Goal: Transaction & Acquisition: Purchase product/service

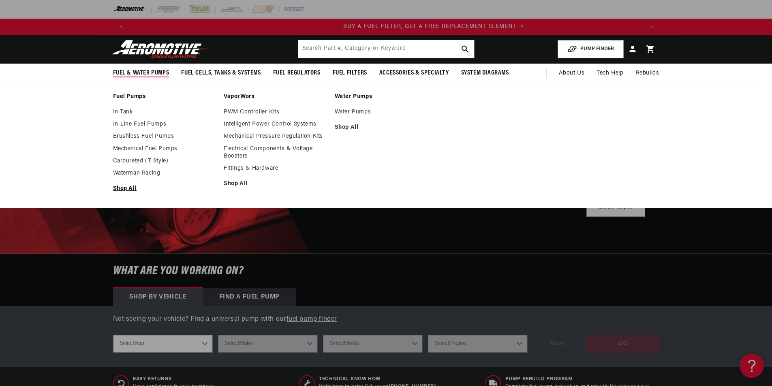
scroll to position [0, 514]
click at [124, 113] on link "In-Tank" at bounding box center [164, 112] width 103 height 7
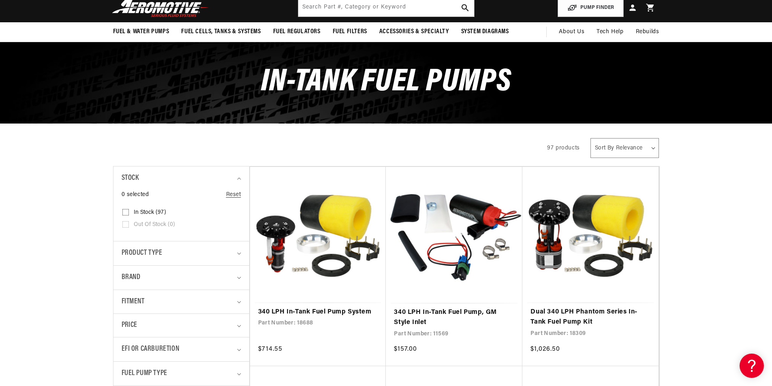
scroll to position [81, 0]
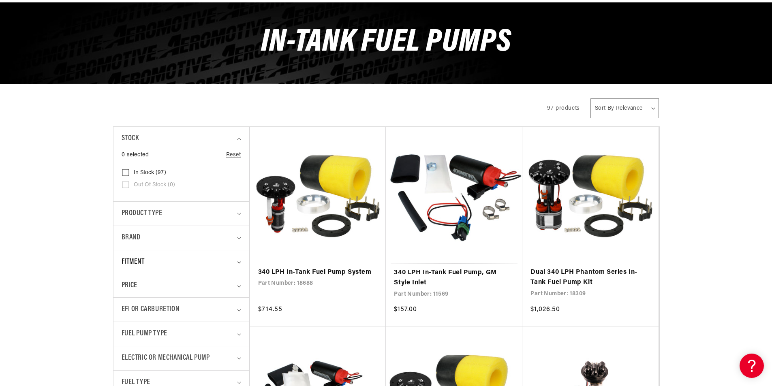
click at [198, 259] on div "Fitment" at bounding box center [178, 263] width 113 height 12
click at [126, 311] on input "Vehicle Specific (38) Vehicle Specific (38 products)" at bounding box center [125, 310] width 6 height 6
checkbox input "true"
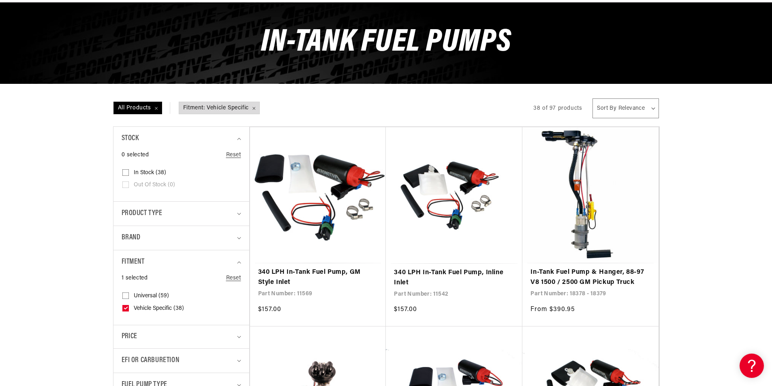
scroll to position [0, 1028]
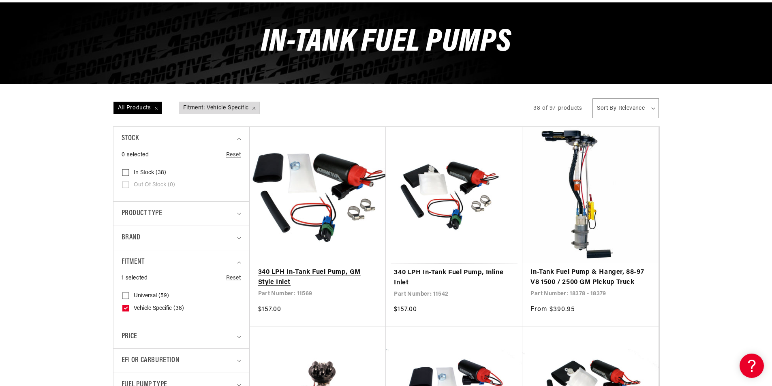
click at [344, 267] on link "340 LPH In-Tank Fuel Pump, GM Style Inlet" at bounding box center [318, 277] width 120 height 21
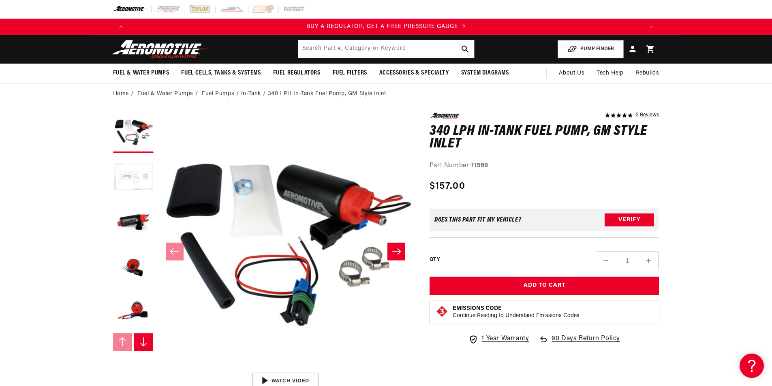
click at [133, 180] on button "Load image 2 in gallery view" at bounding box center [133, 177] width 41 height 41
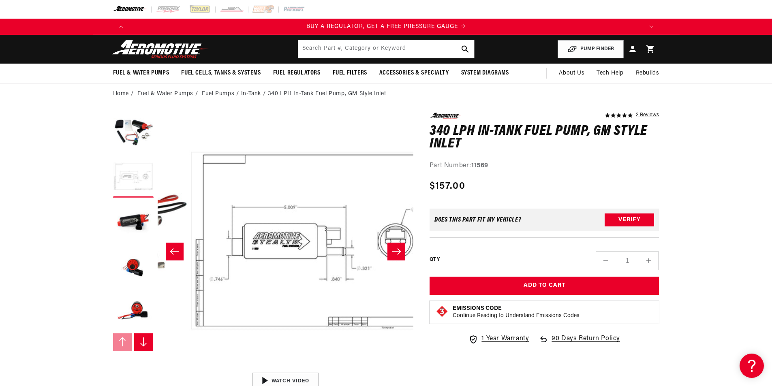
scroll to position [0, 256]
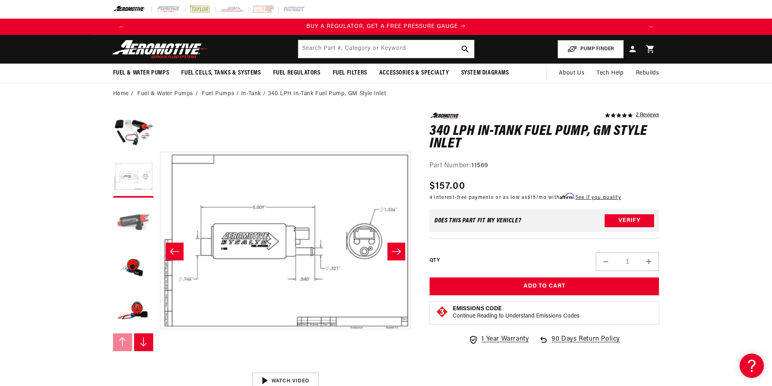
click at [137, 230] on button "Load image 3 in gallery view" at bounding box center [133, 222] width 41 height 41
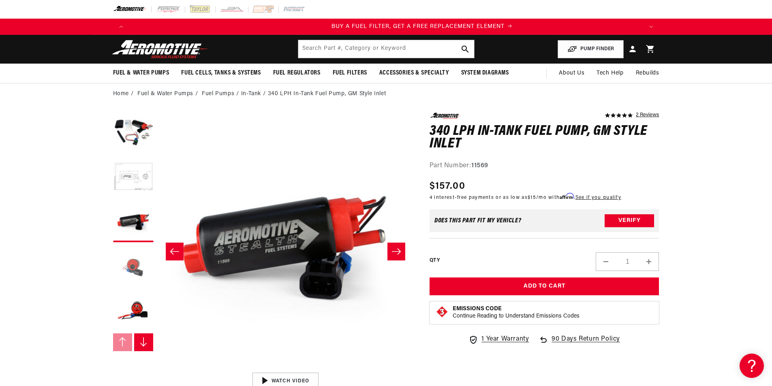
scroll to position [0, 514]
click at [129, 263] on button "Load image 4 in gallery view" at bounding box center [133, 266] width 41 height 41
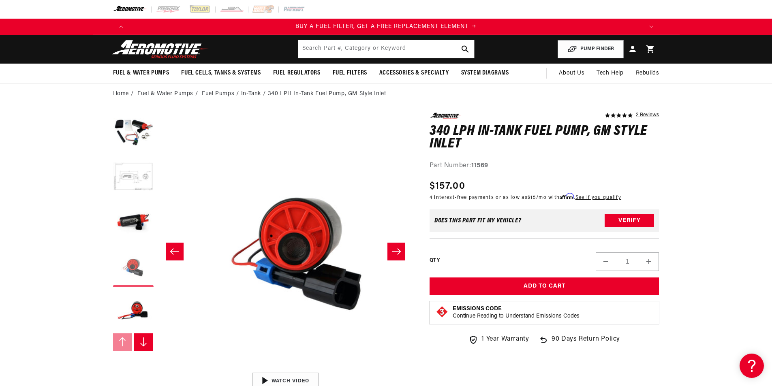
scroll to position [0, 768]
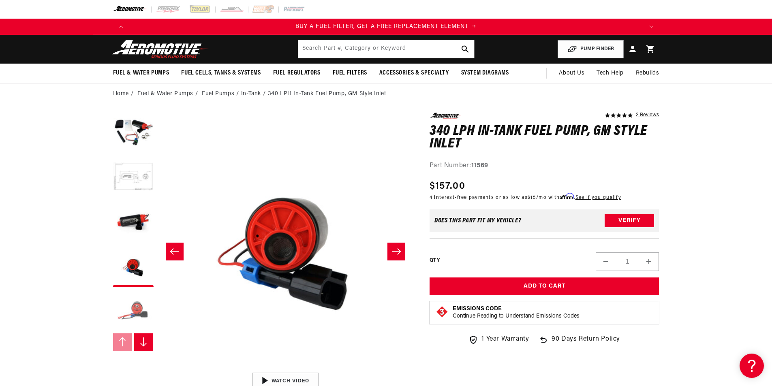
click at [127, 302] on button "Load image 5 in gallery view" at bounding box center [133, 311] width 41 height 41
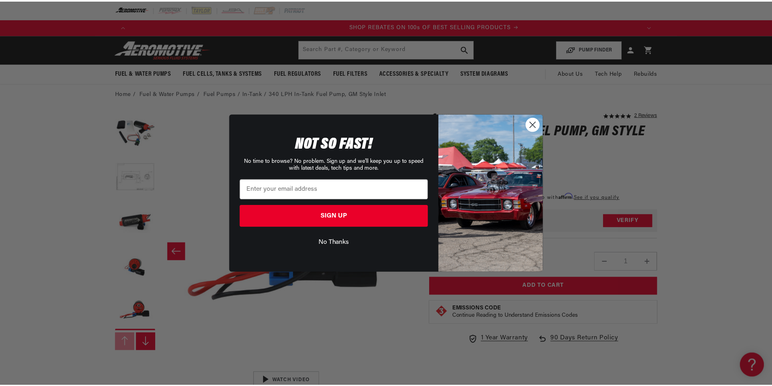
scroll to position [0, 1028]
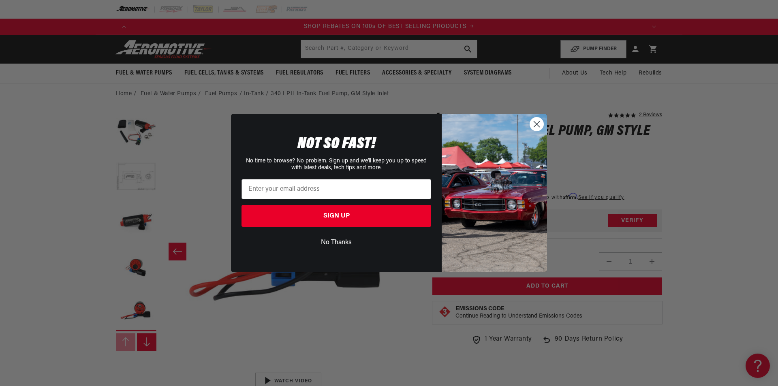
click at [536, 126] on circle "Close dialog" at bounding box center [536, 124] width 13 height 13
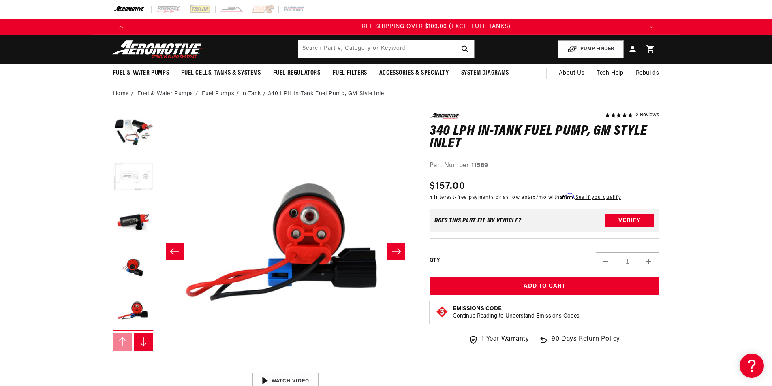
scroll to position [0, 1542]
click at [121, 174] on button "Load image 2 in gallery view" at bounding box center [133, 177] width 41 height 41
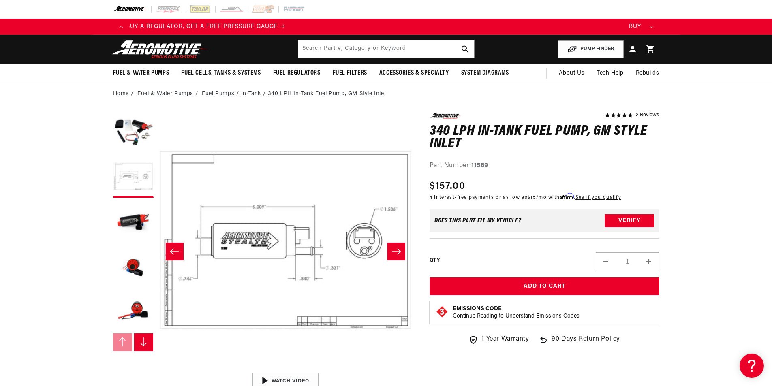
scroll to position [0, 66]
